Goal: Information Seeking & Learning: Learn about a topic

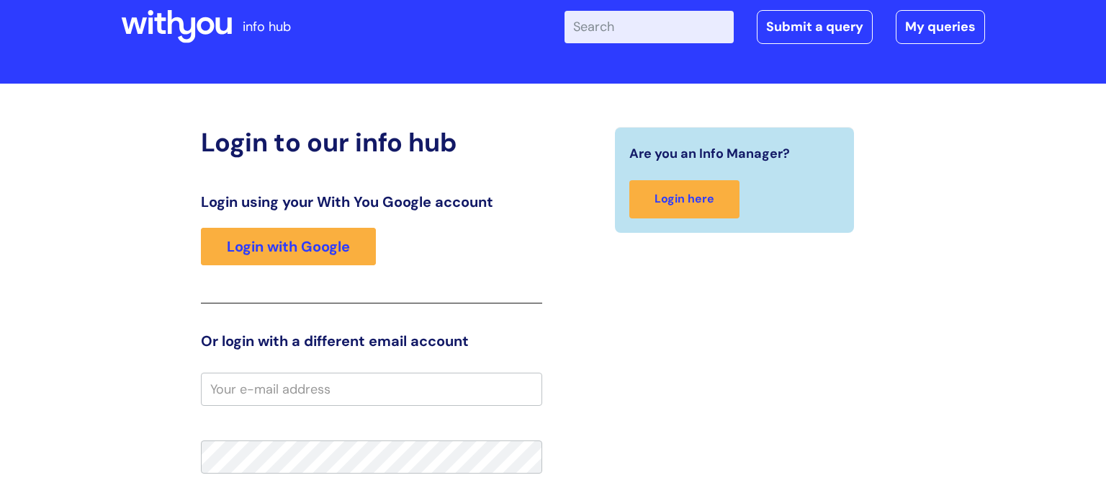
scroll to position [72, 0]
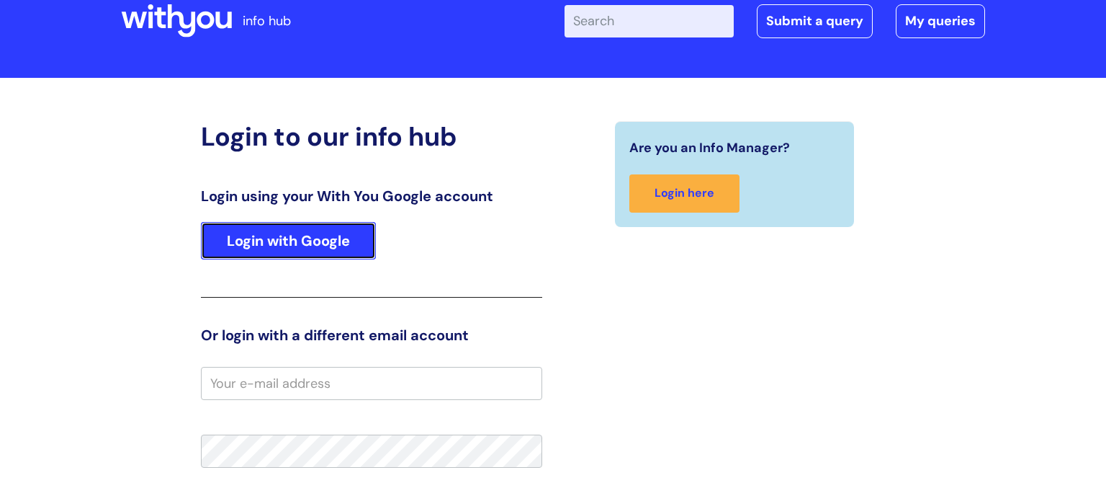
click at [344, 250] on link "Login with Google" at bounding box center [288, 240] width 175 height 37
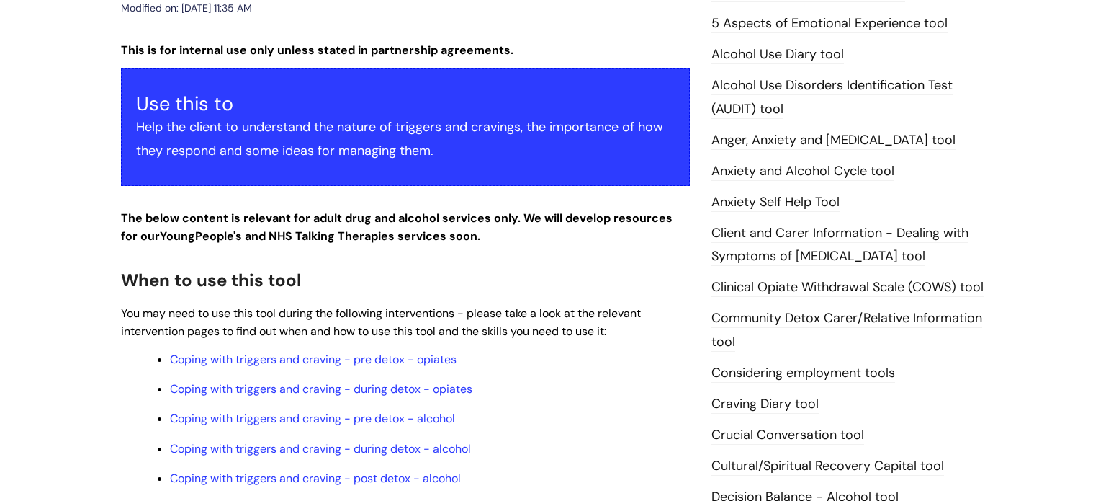
scroll to position [153, 0]
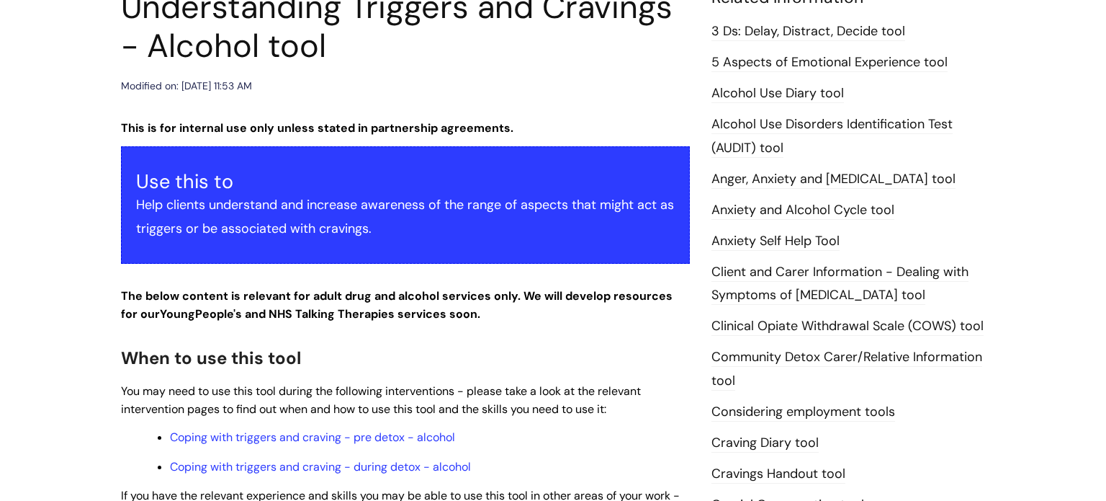
scroll to position [340, 0]
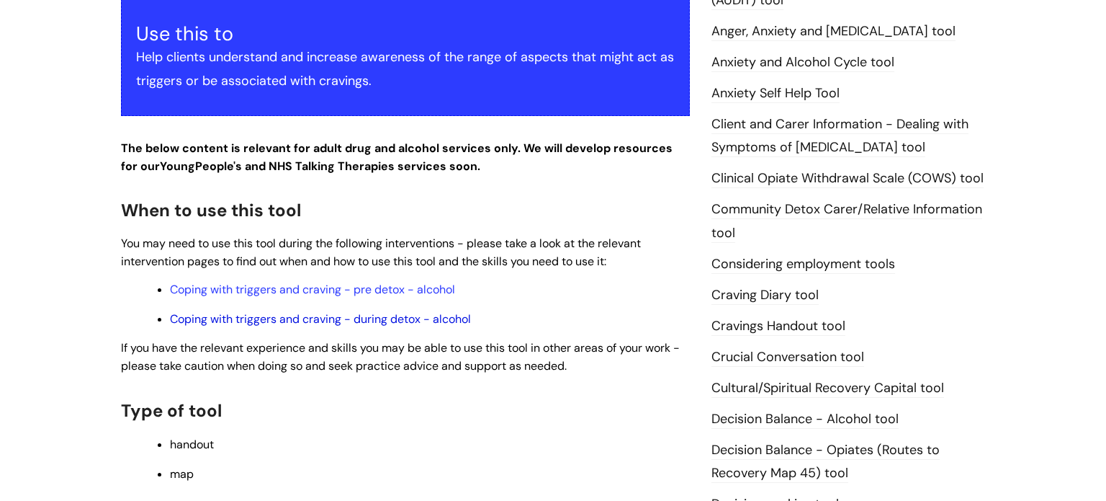
click at [336, 326] on link "Coping with triggers and craving - during detox - alcohol" at bounding box center [320, 318] width 301 height 15
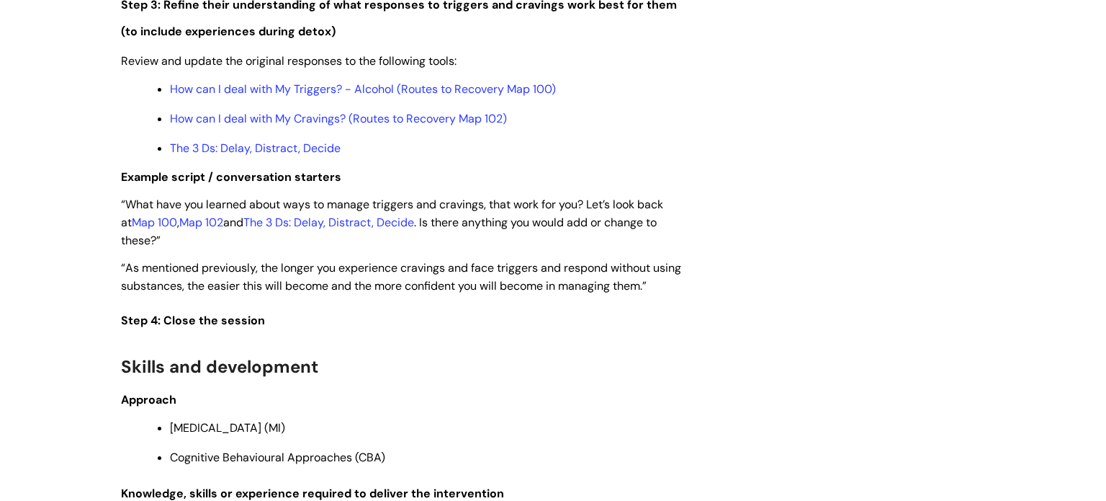
scroll to position [2524, 0]
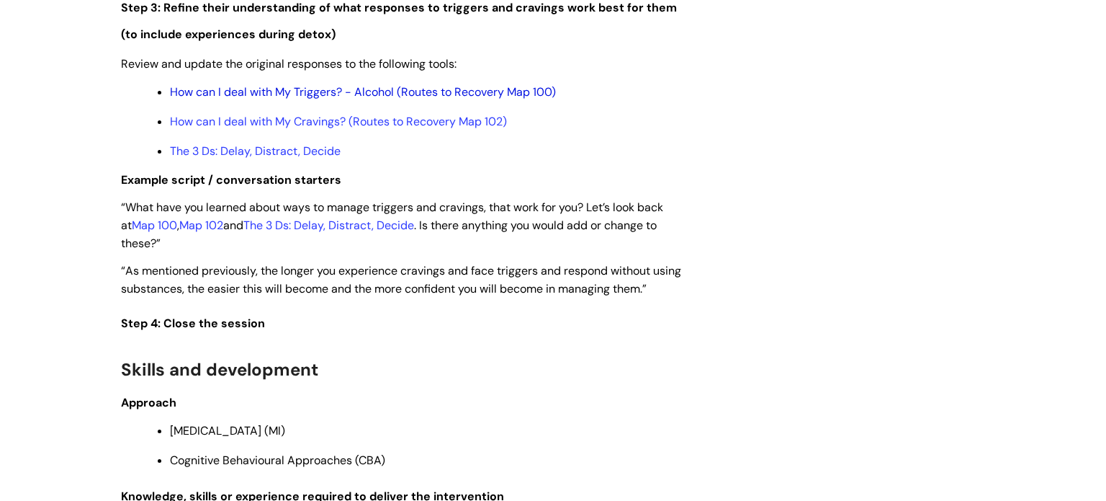
click at [405, 99] on link "How can I deal with My Triggers? - Alcohol (Routes to Recovery Map 100)" at bounding box center [363, 91] width 386 height 15
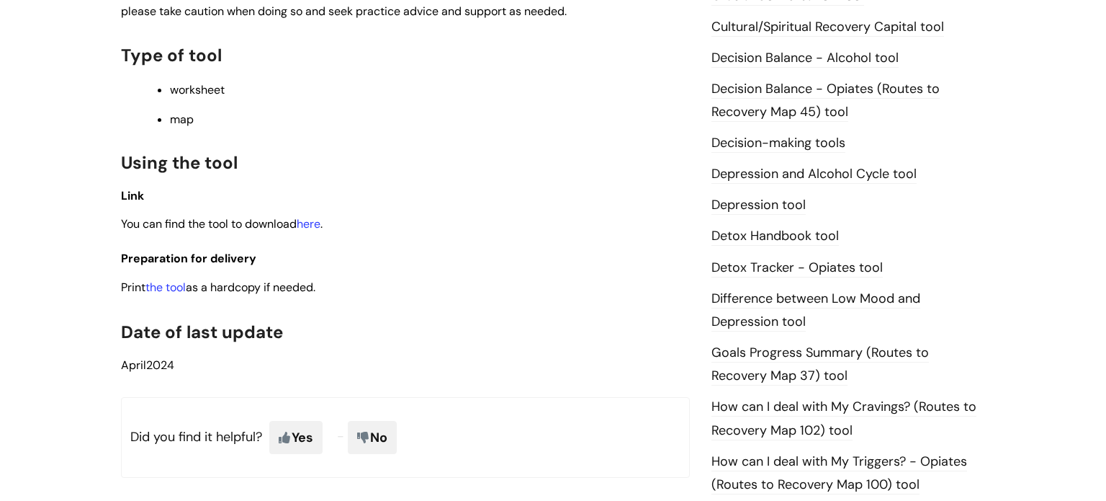
scroll to position [703, 0]
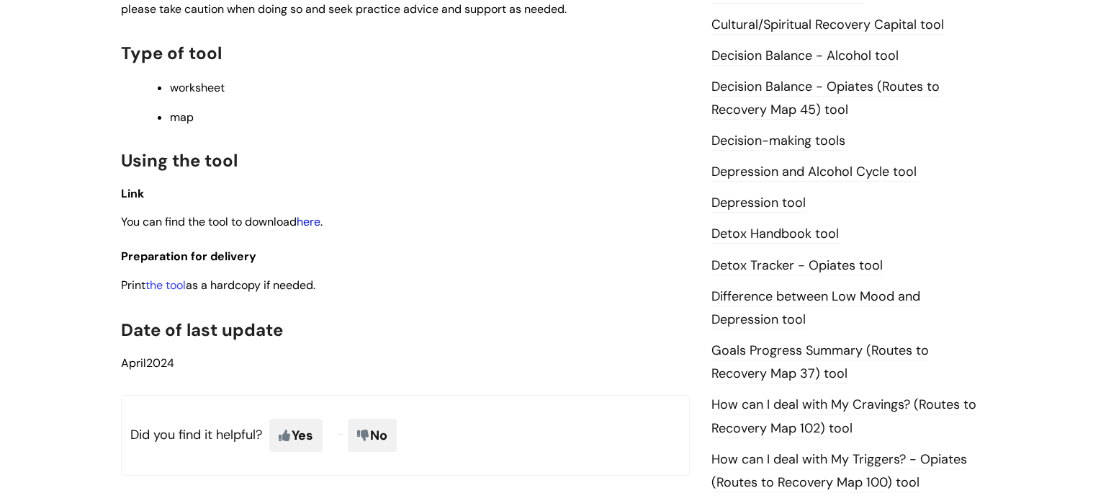
click at [316, 228] on link "here" at bounding box center [309, 221] width 24 height 15
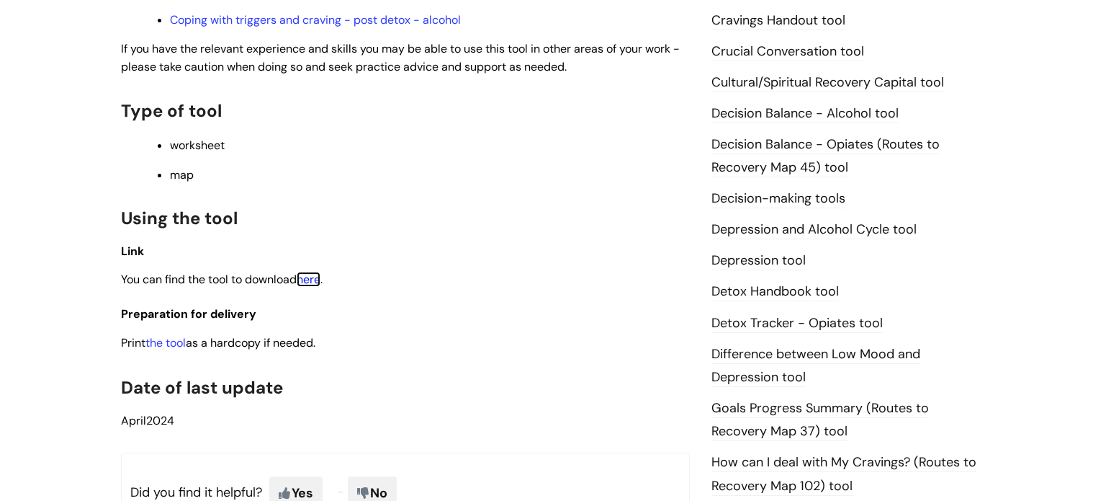
scroll to position [543, 0]
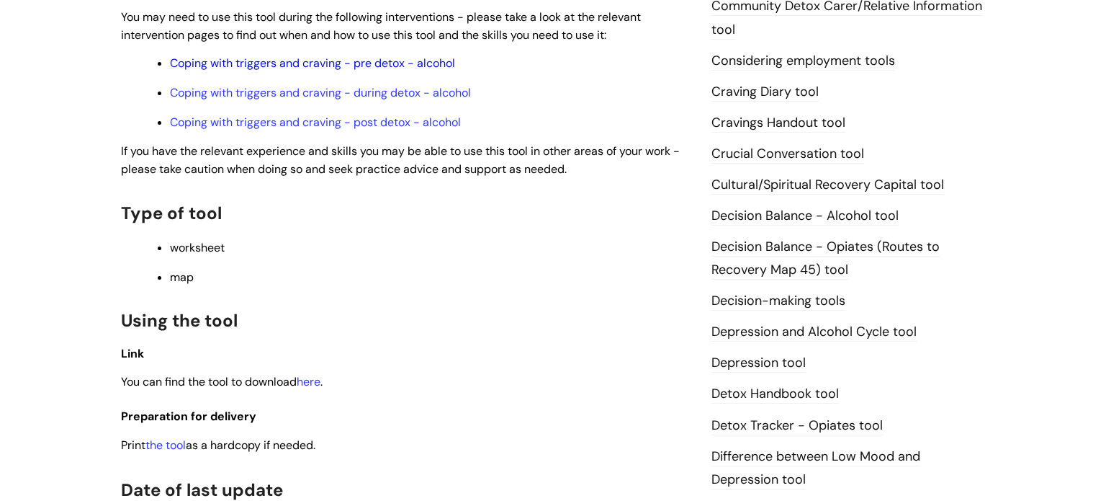
click at [256, 61] on link "Coping with triggers and craving - pre detox - alcohol" at bounding box center [312, 62] width 285 height 15
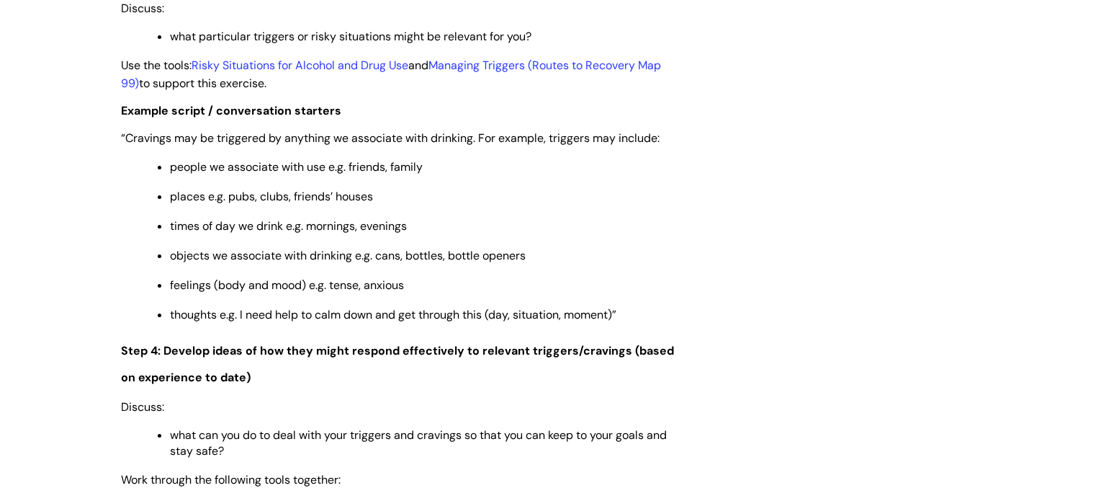
scroll to position [2588, 0]
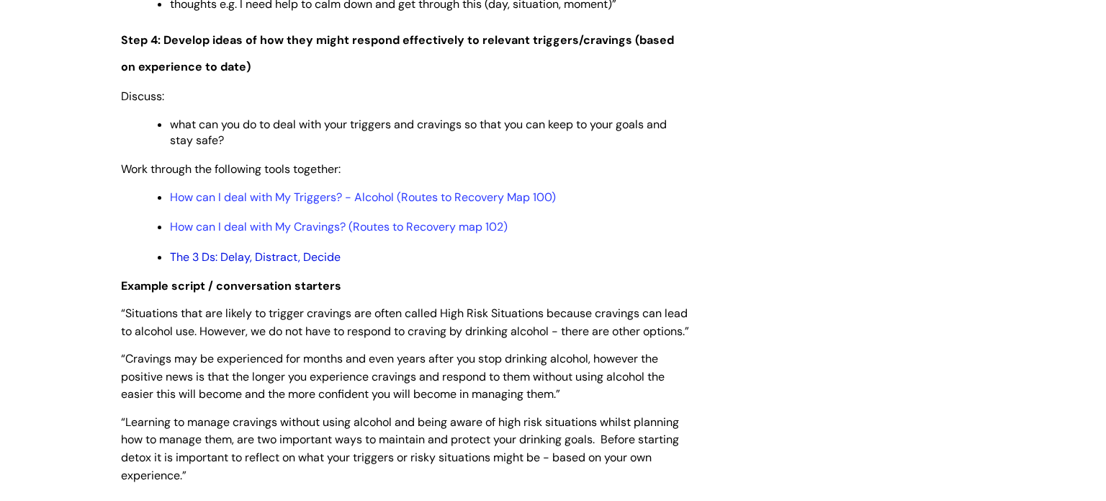
click at [317, 264] on link "The 3 Ds: Delay, Distract, Decide" at bounding box center [255, 256] width 171 height 15
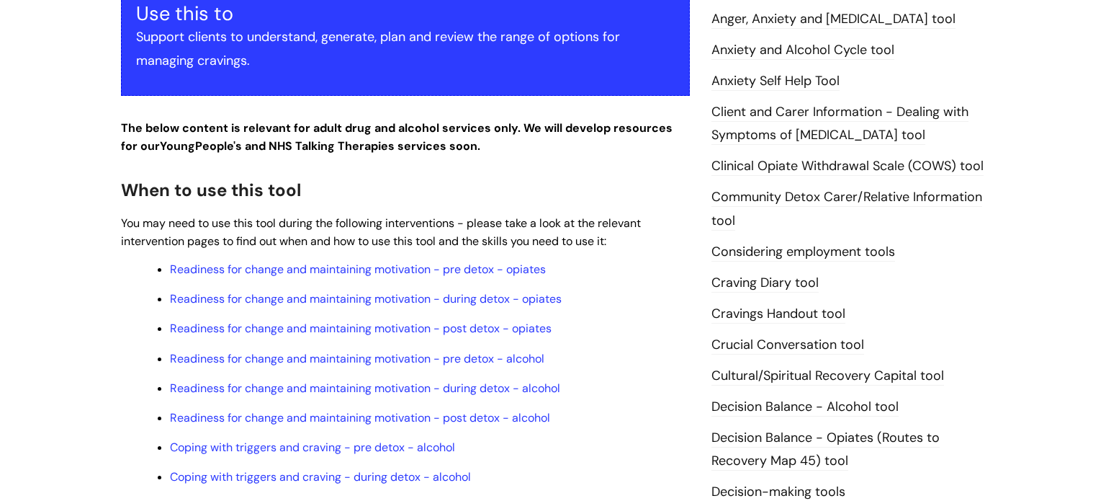
scroll to position [328, 0]
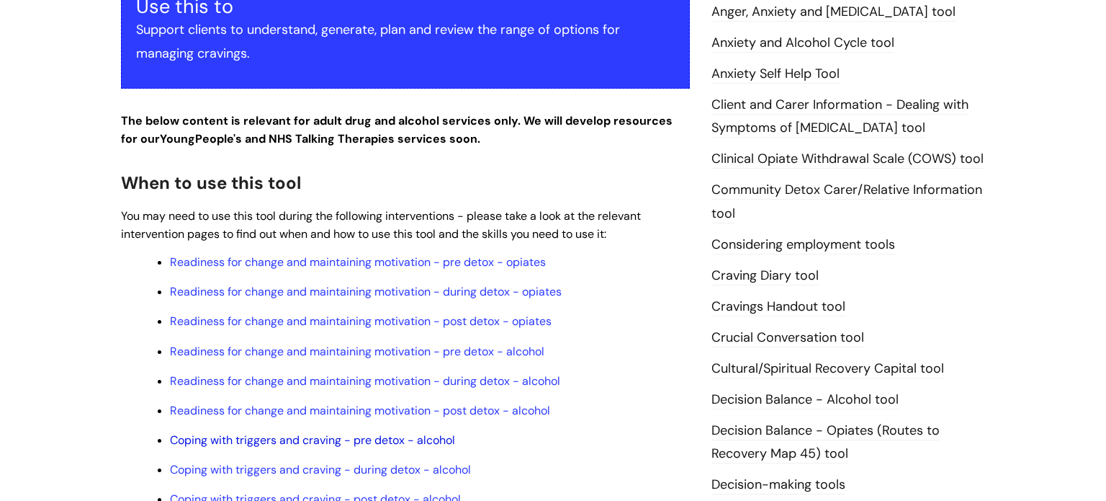
click at [324, 444] on link "Coping with triggers and craving - pre detox - alcohol" at bounding box center [312, 439] width 285 height 15
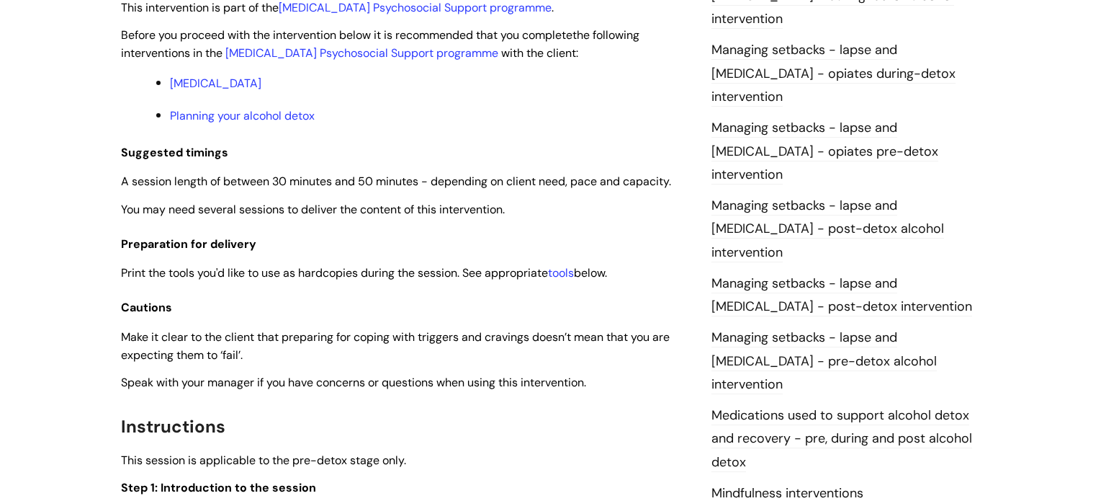
scroll to position [1238, 0]
click at [565, 272] on link "tools" at bounding box center [561, 271] width 26 height 15
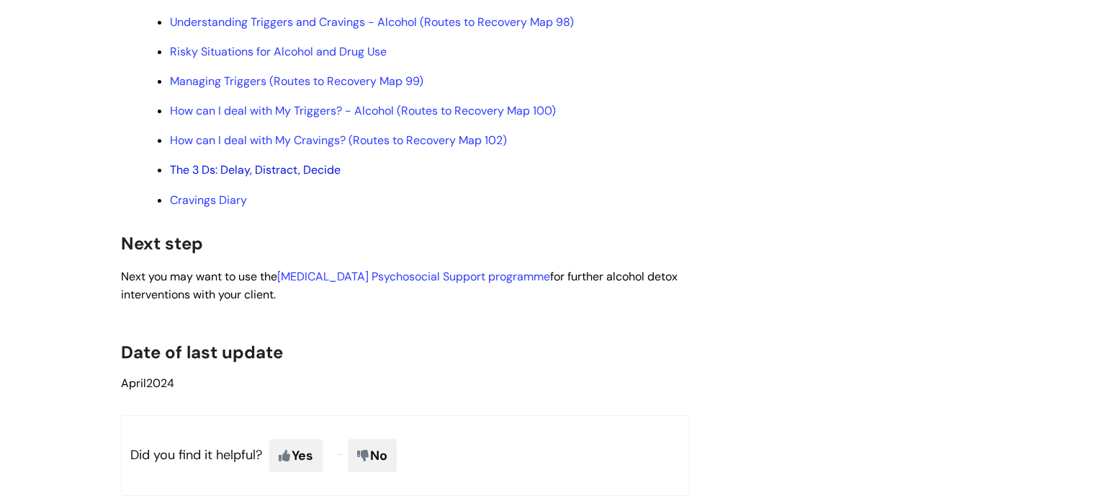
click at [307, 177] on link "The 3 Ds: Delay, Distract, Decide" at bounding box center [255, 169] width 171 height 15
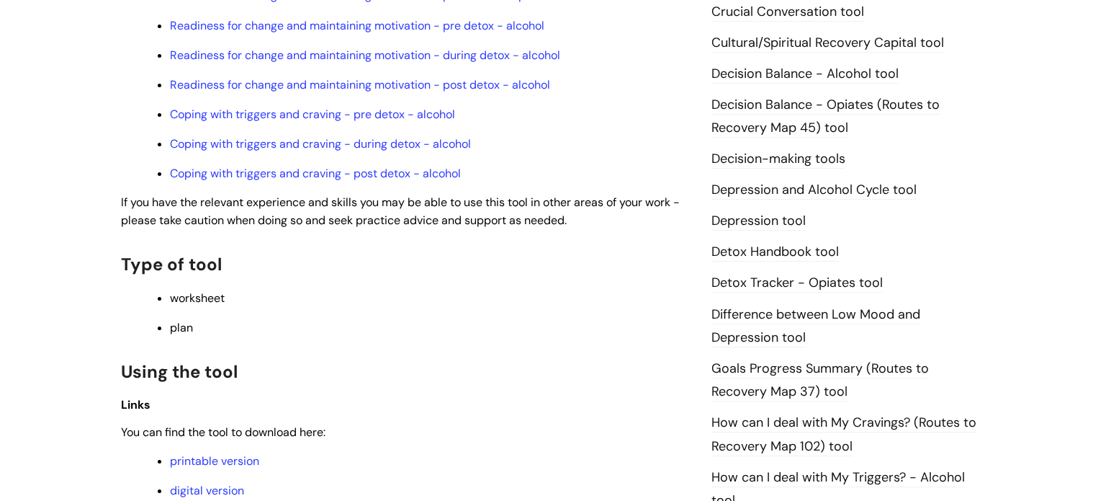
scroll to position [771, 0]
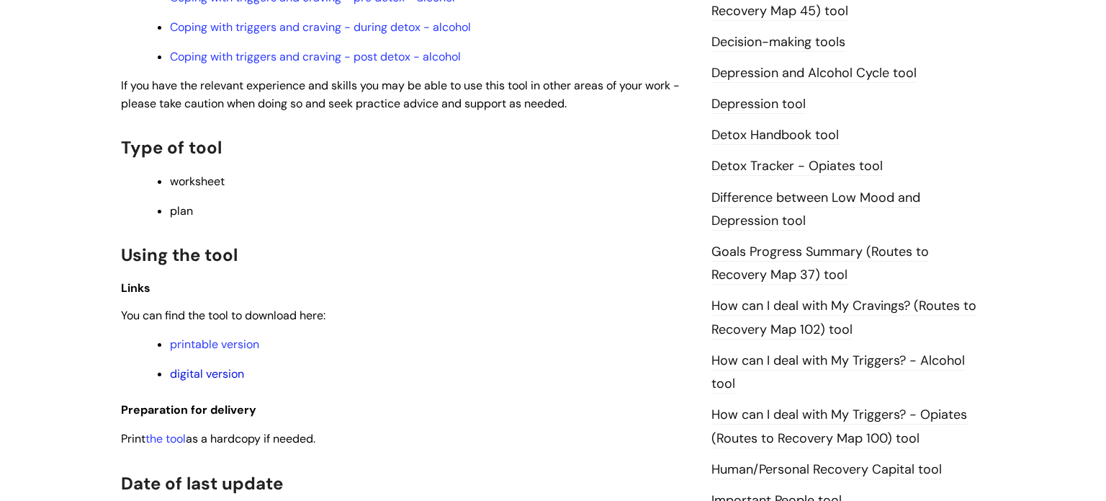
click at [203, 381] on link "digital version" at bounding box center [207, 373] width 74 height 15
